Goal: Check status: Check status

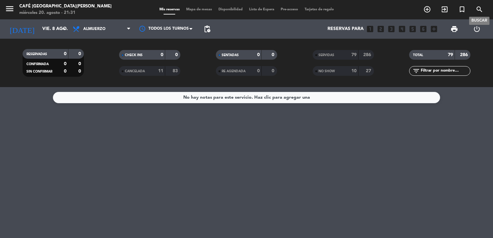
click at [481, 8] on icon "search" at bounding box center [480, 9] width 8 height 8
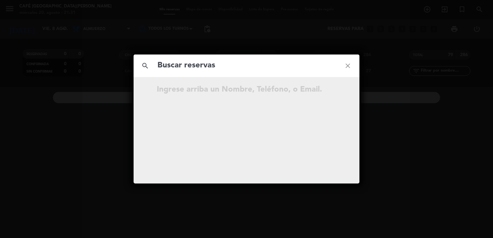
click at [227, 67] on input "text" at bounding box center [246, 65] width 179 height 13
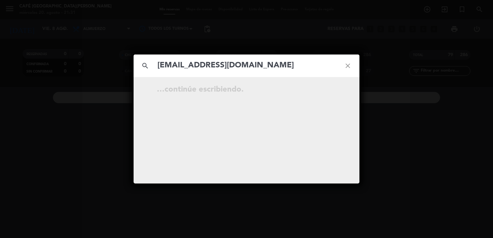
type input "[EMAIL_ADDRESS][DOMAIN_NAME]"
click at [331, 89] on icon "open_in_new" at bounding box center [332, 91] width 8 height 8
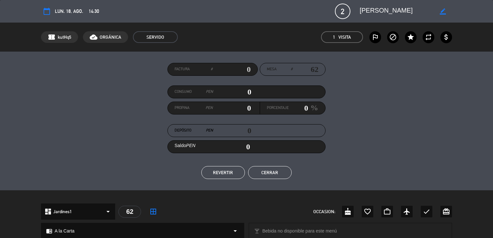
click at [351, 108] on div "Factura # Mesa # 62 Consumo PEN 0 Propina PEN 0 Porcentaje 0 % Depósito PEN 0 S…" at bounding box center [246, 121] width 411 height 116
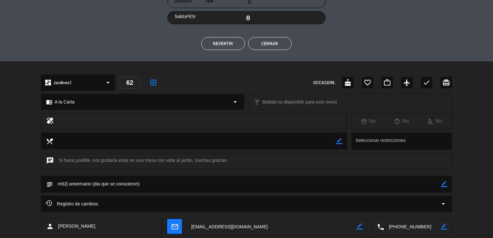
scroll to position [142, 0]
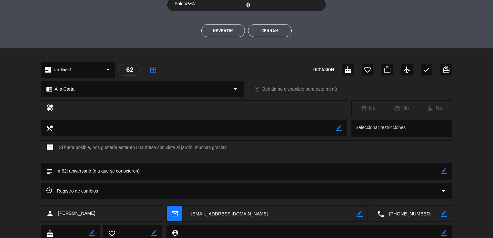
click at [265, 32] on button "Cerrar" at bounding box center [270, 30] width 44 height 13
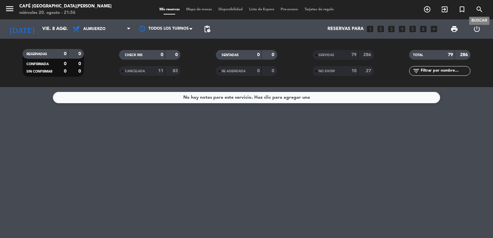
click at [480, 7] on icon "search" at bounding box center [480, 9] width 8 height 8
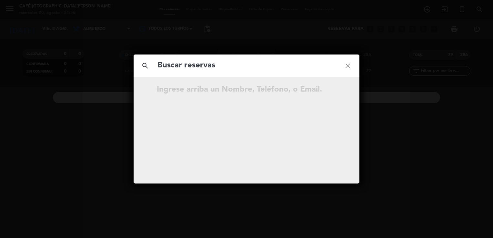
click at [211, 67] on input "text" at bounding box center [246, 65] width 179 height 13
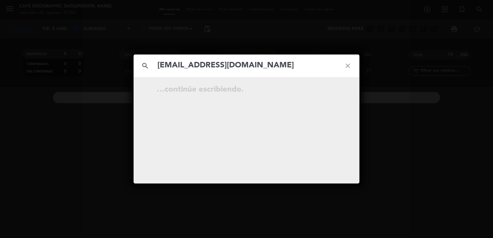
type input "[EMAIL_ADDRESS][DOMAIN_NAME]"
click at [330, 90] on icon "open_in_new" at bounding box center [332, 91] width 8 height 8
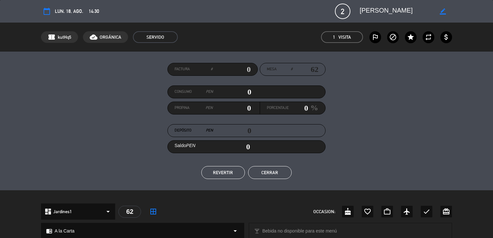
click at [356, 112] on div "Factura # Mesa # 62 Consumo PEN 0 Propina PEN 0 Porcentaje 0 % Depósito PEN 0 S…" at bounding box center [246, 121] width 411 height 116
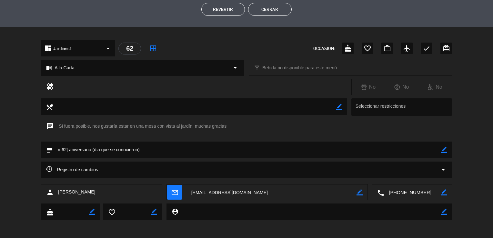
scroll to position [164, 0]
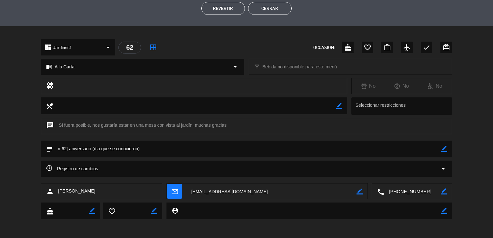
click at [341, 156] on textarea at bounding box center [247, 149] width 388 height 16
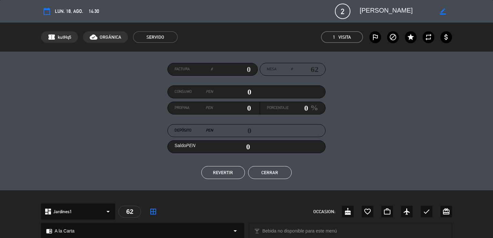
scroll to position [13, 0]
